Goal: Task Accomplishment & Management: Use online tool/utility

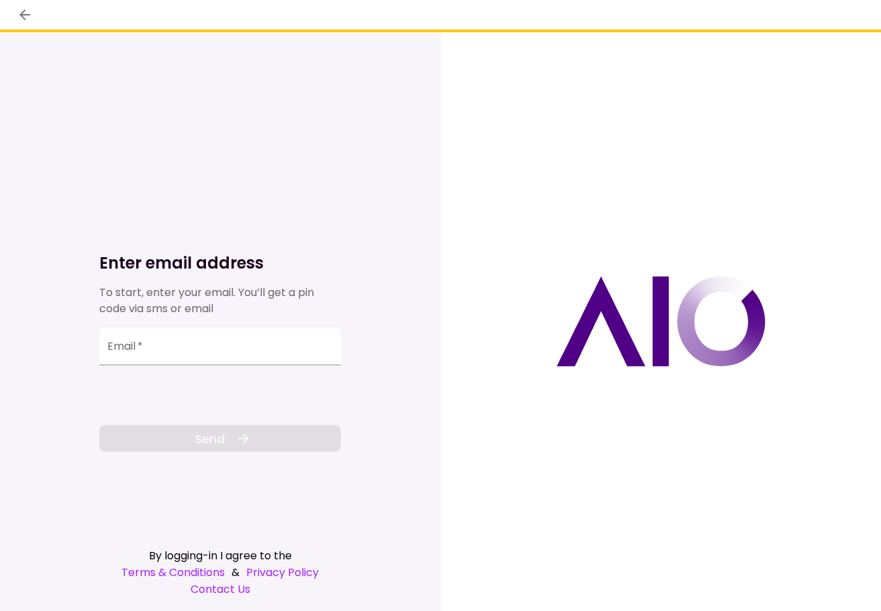
click at [696, 206] on div at bounding box center [661, 321] width 441 height 578
